Goal: Find specific page/section: Find specific page/section

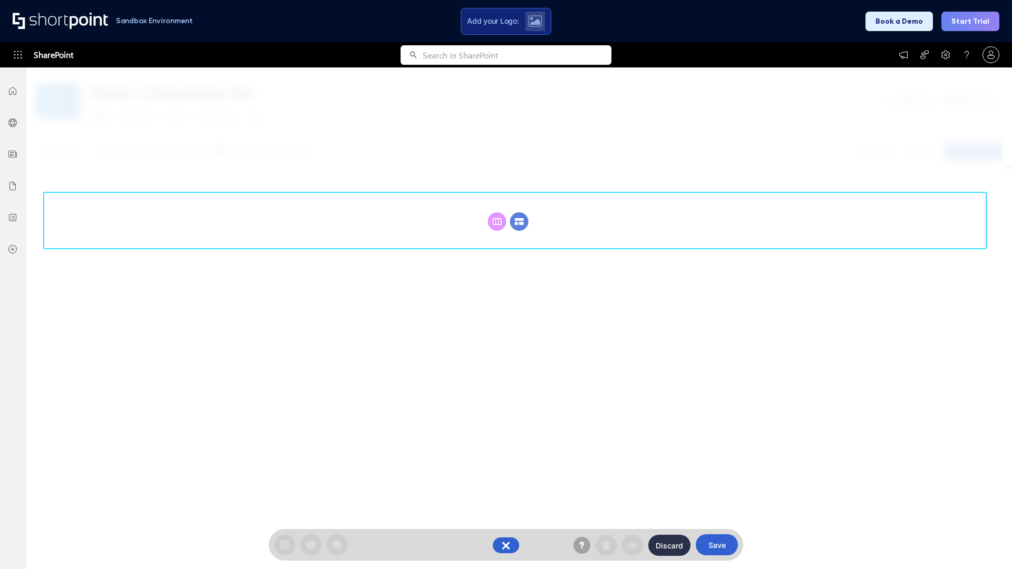
click at [519, 221] on circle at bounding box center [519, 221] width 18 height 18
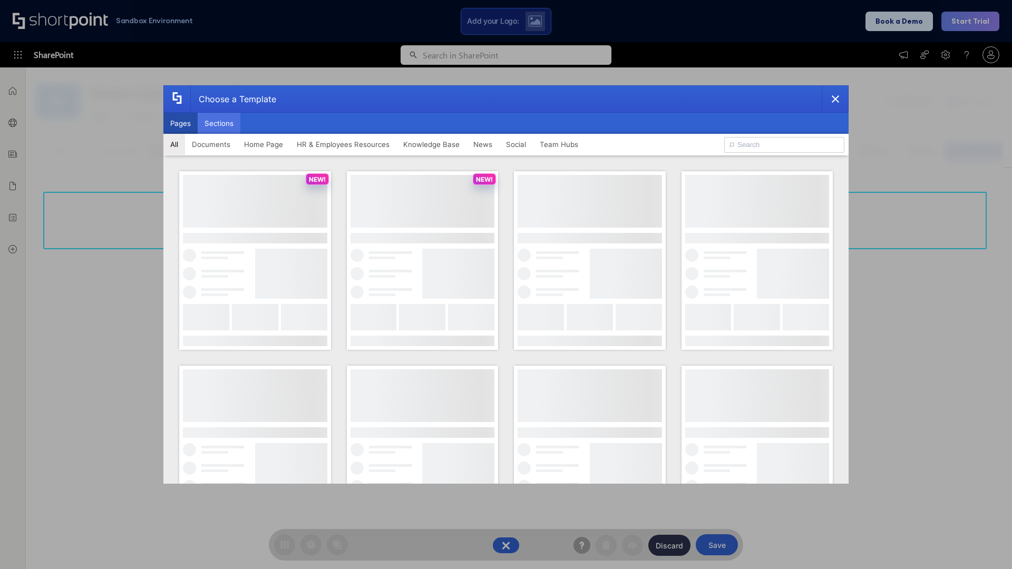
click at [219, 123] on button "Sections" at bounding box center [219, 123] width 43 height 21
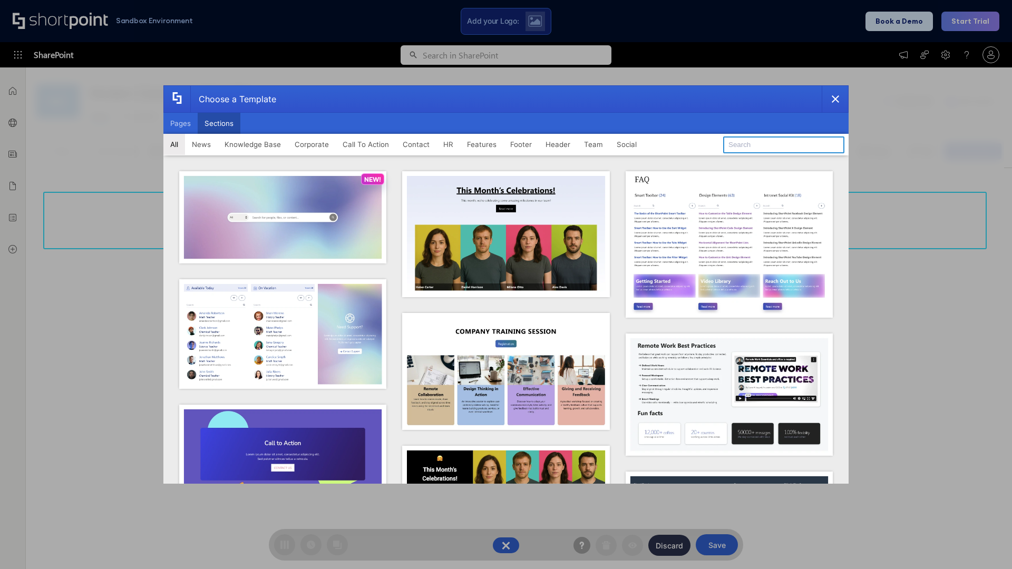
type input "Knowledge Base"
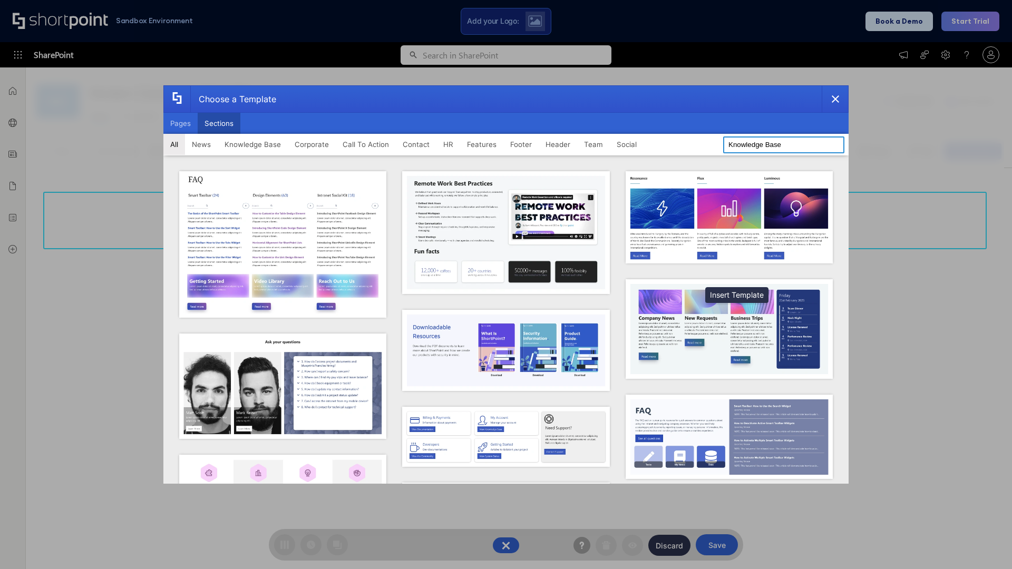
scroll to position [242, 0]
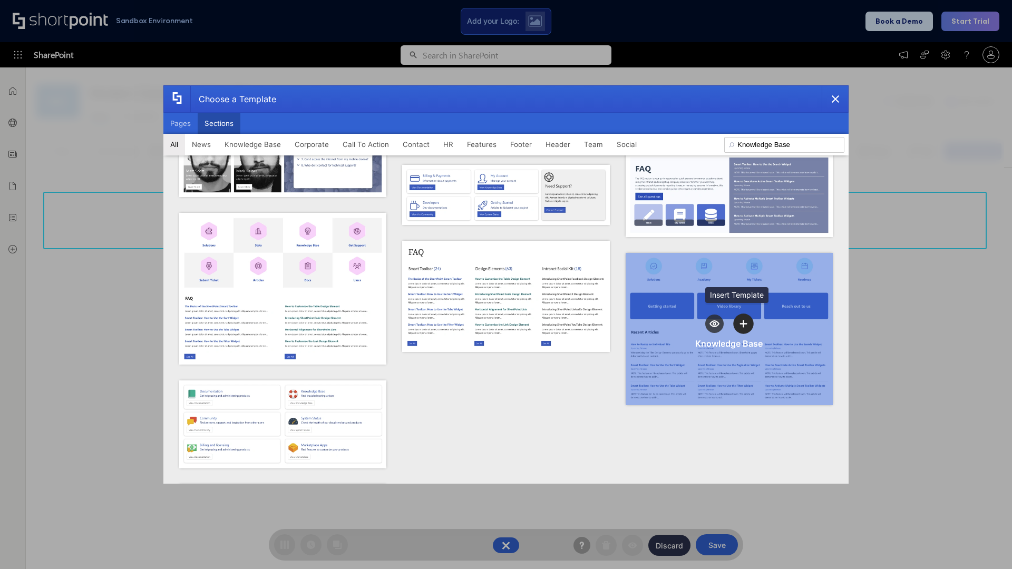
click at [740, 320] on icon "template selector" at bounding box center [743, 323] width 7 height 7
